Goal: Find specific page/section: Find specific page/section

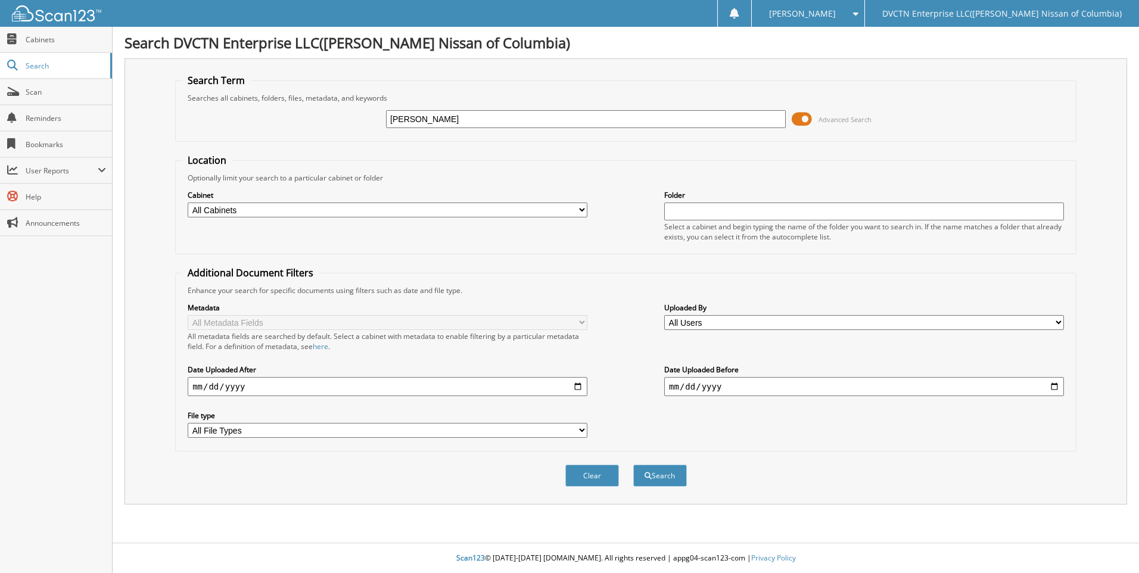
type input "[PERSON_NAME]"
click at [633, 465] on button "Search" at bounding box center [660, 476] width 54 height 22
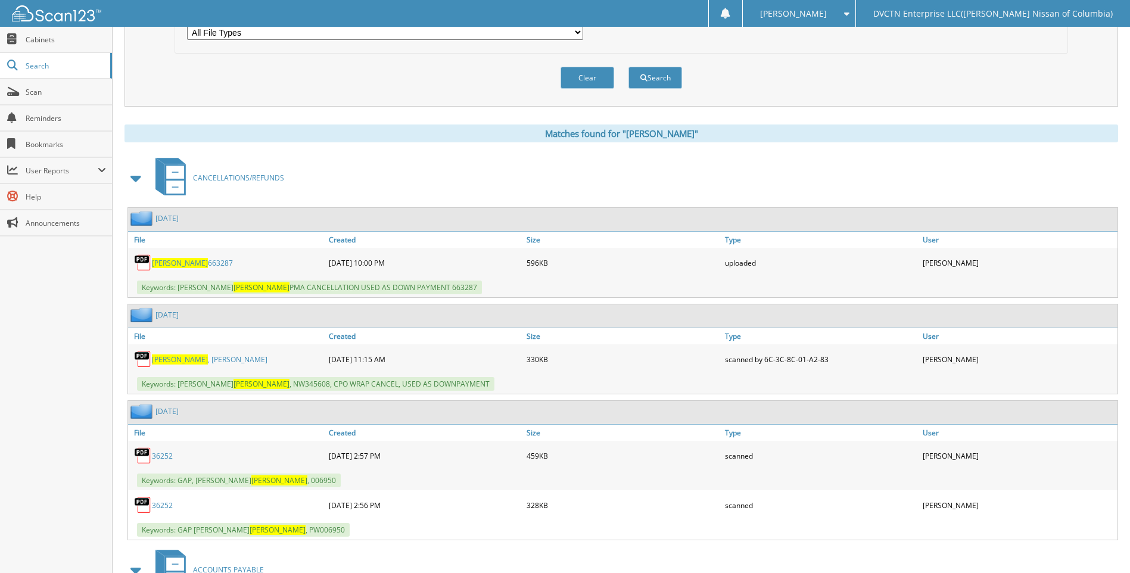
scroll to position [417, 0]
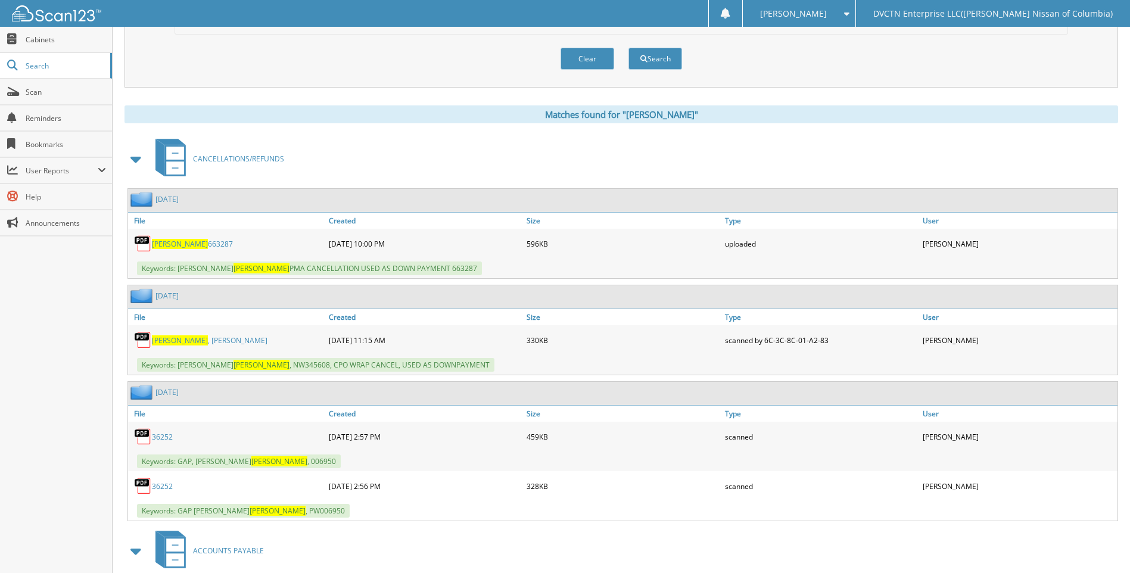
click at [170, 489] on link "36252" at bounding box center [162, 486] width 21 height 10
